Goal: Obtain resource: Download file/media

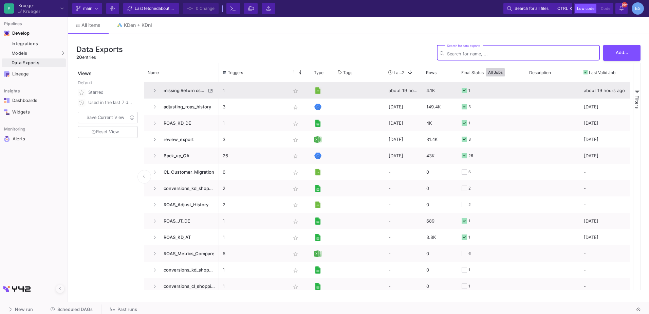
click at [167, 91] on span "missing Return csv files on SFTP" at bounding box center [183, 91] width 47 height 16
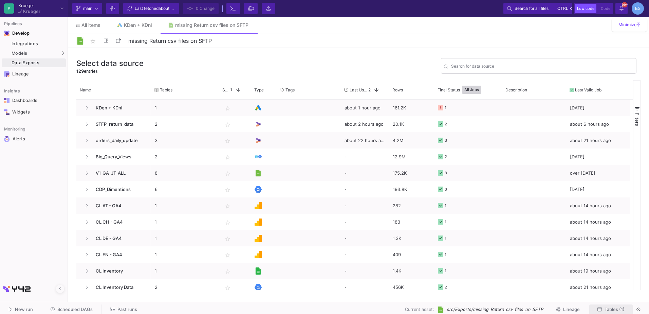
click at [614, 311] on span "Tables (1)" at bounding box center [615, 309] width 20 height 5
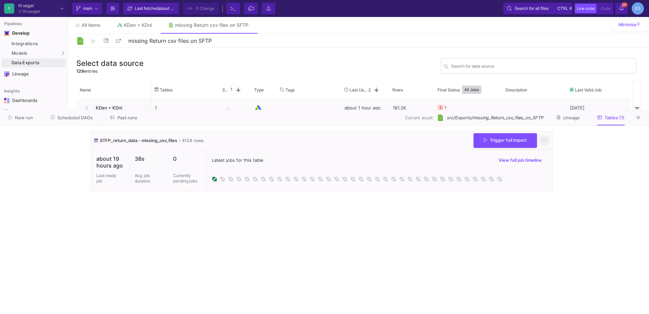
click at [541, 141] on button at bounding box center [544, 140] width 11 height 11
click at [571, 174] on link "Download CSV" at bounding box center [566, 172] width 52 height 16
click at [253, 211] on cdk-virtual-scroll-viewport "STFP_return_data - missing_csv_files 4124 rows Trigger full import about 19 hou…" at bounding box center [325, 219] width 468 height 177
click at [44, 54] on div "Models" at bounding box center [34, 53] width 64 height 9
click at [63, 52] on icon at bounding box center [63, 53] width 2 height 4
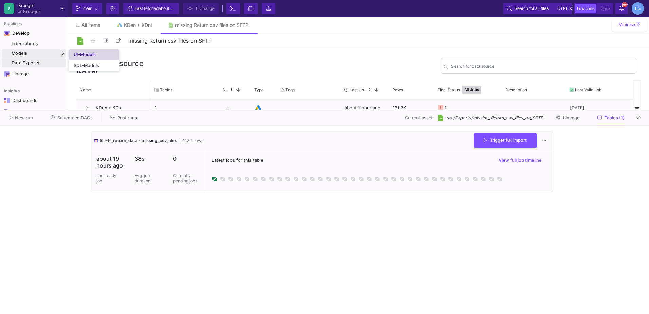
click at [75, 56] on div "UI-Models" at bounding box center [85, 54] width 22 height 5
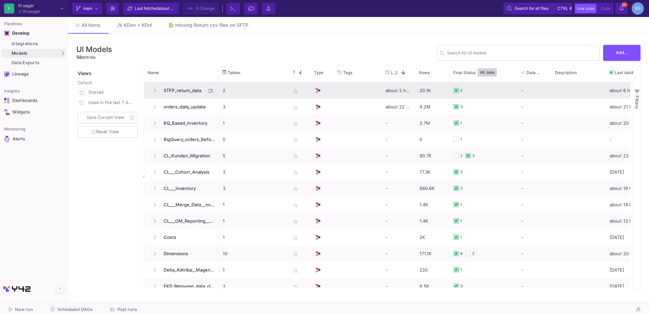
click at [201, 87] on span "STFP_return_data" at bounding box center [183, 91] width 47 height 16
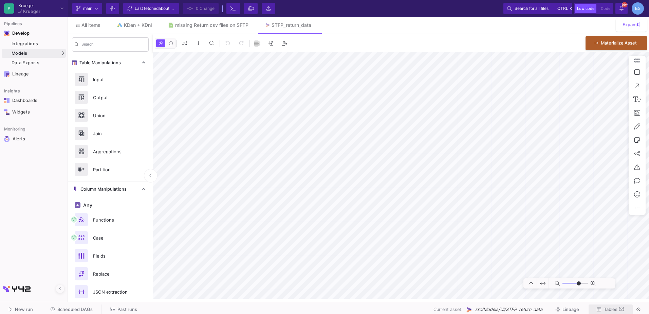
click at [618, 309] on span "Tables (2)" at bounding box center [614, 309] width 21 height 5
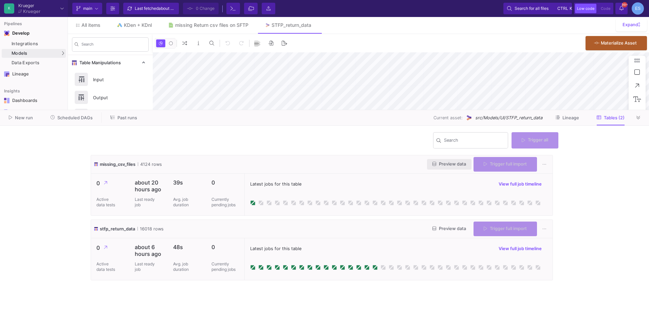
click at [445, 163] on span "Preview data" at bounding box center [450, 163] width 34 height 5
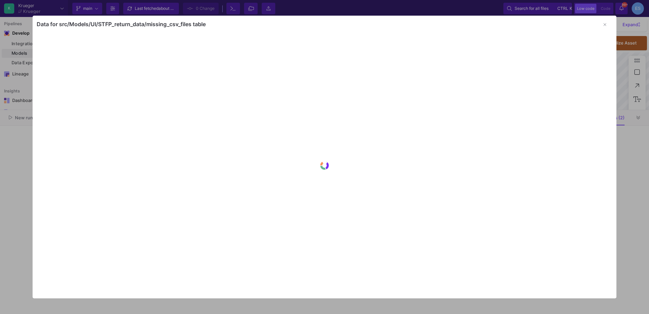
type input "-18"
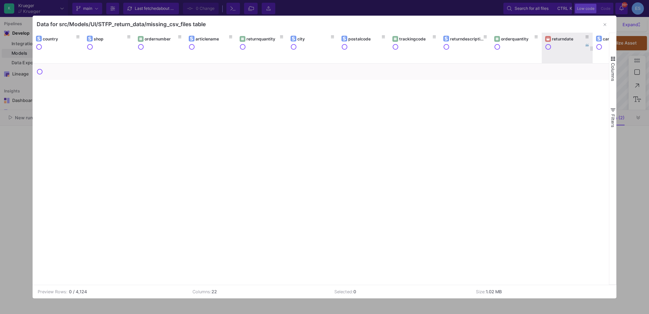
click at [560, 36] on div "returndate" at bounding box center [567, 38] width 44 height 7
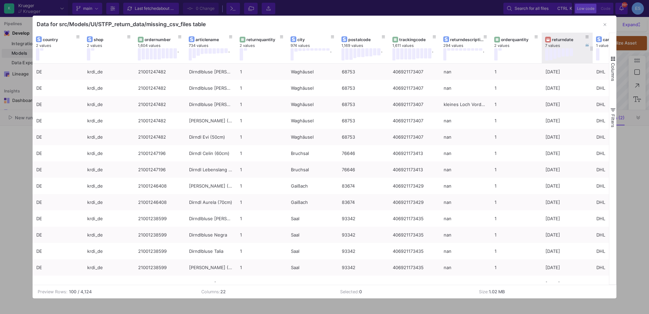
click at [560, 40] on div "returndate" at bounding box center [569, 39] width 34 height 5
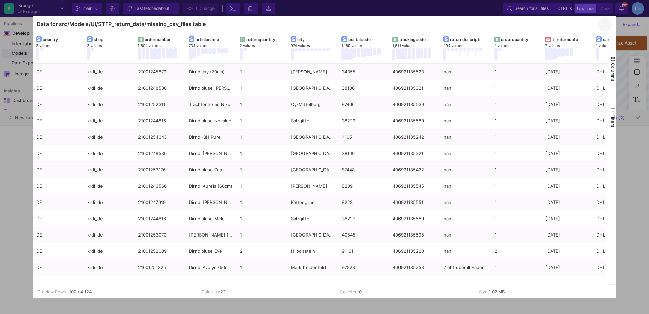
click at [605, 24] on icon "button" at bounding box center [605, 24] width 3 height 4
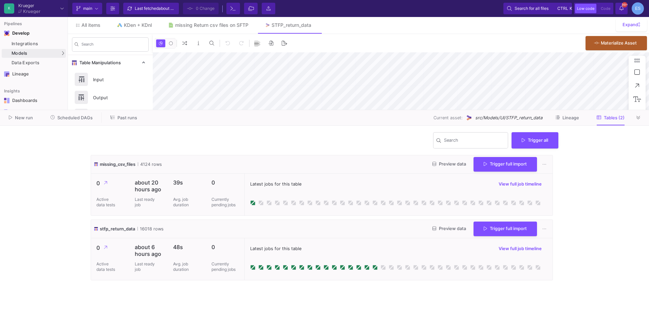
click at [609, 165] on y42-wrapper "Search Trigger all missing_csv_files 4124 rows Preview data Trigger full import…" at bounding box center [324, 220] width 649 height 188
